Goal: Check status: Check status

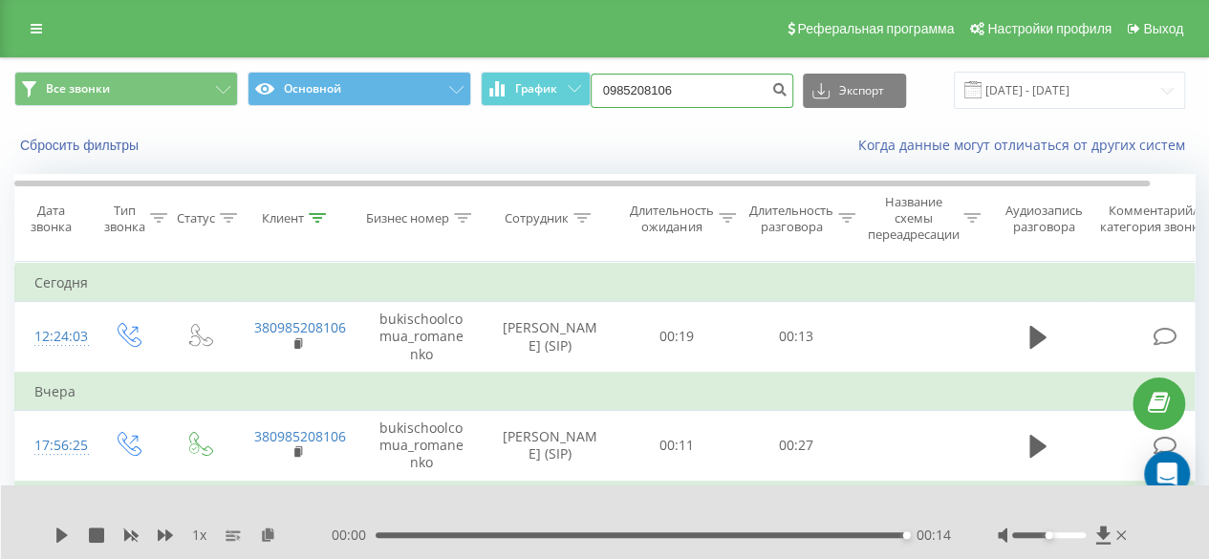
drag, startPoint x: 659, startPoint y: 86, endPoint x: 482, endPoint y: 59, distance: 179.8
click at [482, 59] on div "Все звонки Основной График 0985208106 Экспорт .csv .xls .xlsx 19.06.2025 - 19.0…" at bounding box center [604, 90] width 1207 height 64
paste input "90803593"
type input "0990803593"
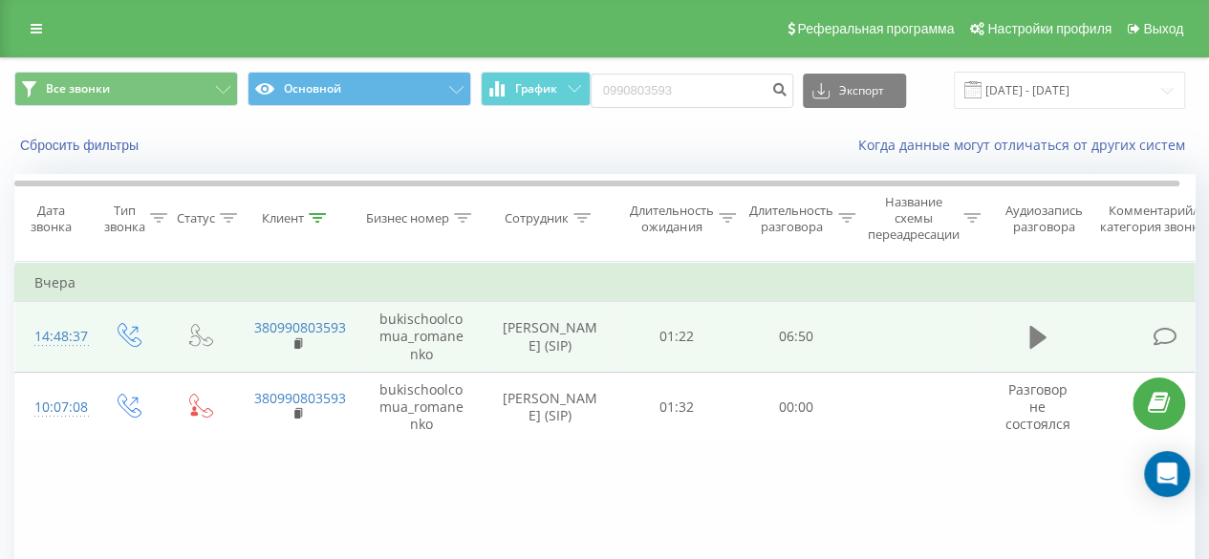
click at [1042, 342] on icon at bounding box center [1037, 337] width 17 height 27
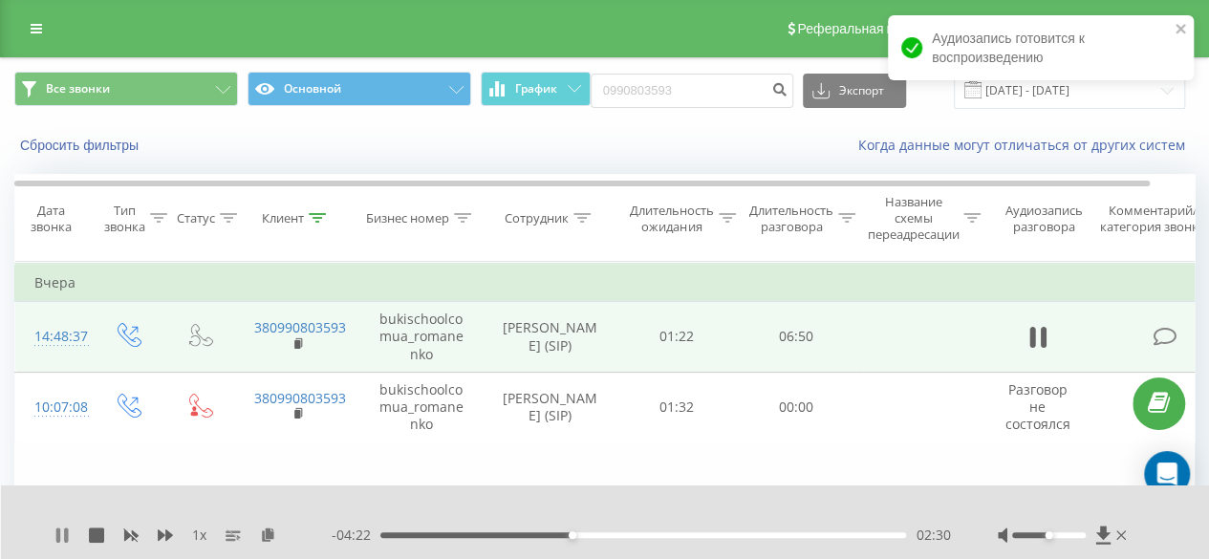
click at [68, 533] on icon at bounding box center [66, 535] width 4 height 15
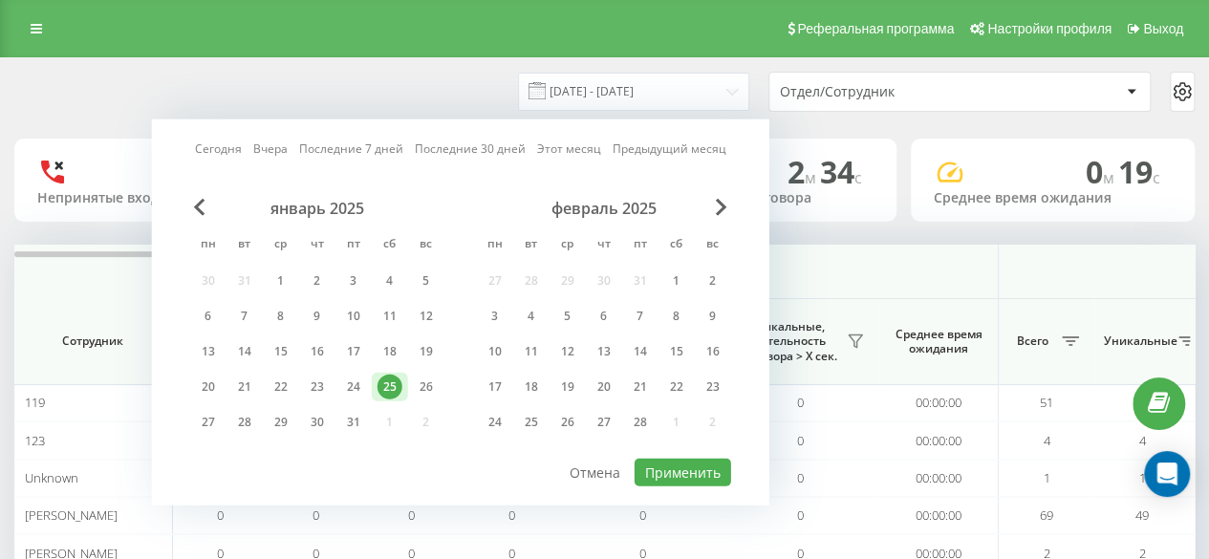
click at [209, 157] on div "[DATE] [DATE] Последние 7 дней Последние 30 дней Этот месяц Предыдущий месяц" at bounding box center [460, 149] width 531 height 19
click at [209, 157] on link "Сегодня" at bounding box center [218, 149] width 47 height 18
click at [669, 474] on button "Применить" at bounding box center [683, 473] width 97 height 28
type input "19.09.2025 - 19.09.2025"
